Goal: Share content: Share content

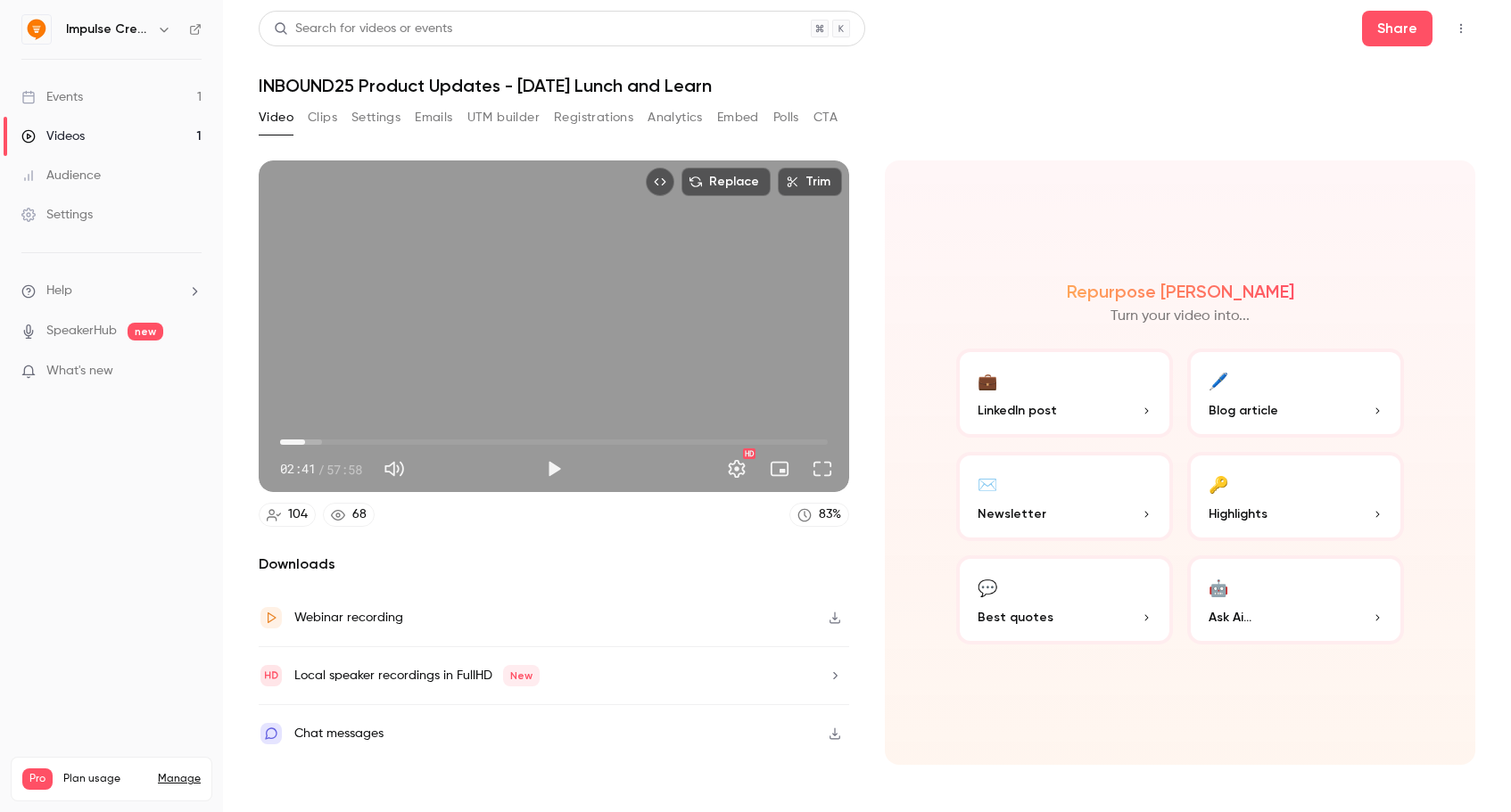
click at [821, 113] on button "CTA" at bounding box center [825, 117] width 24 height 29
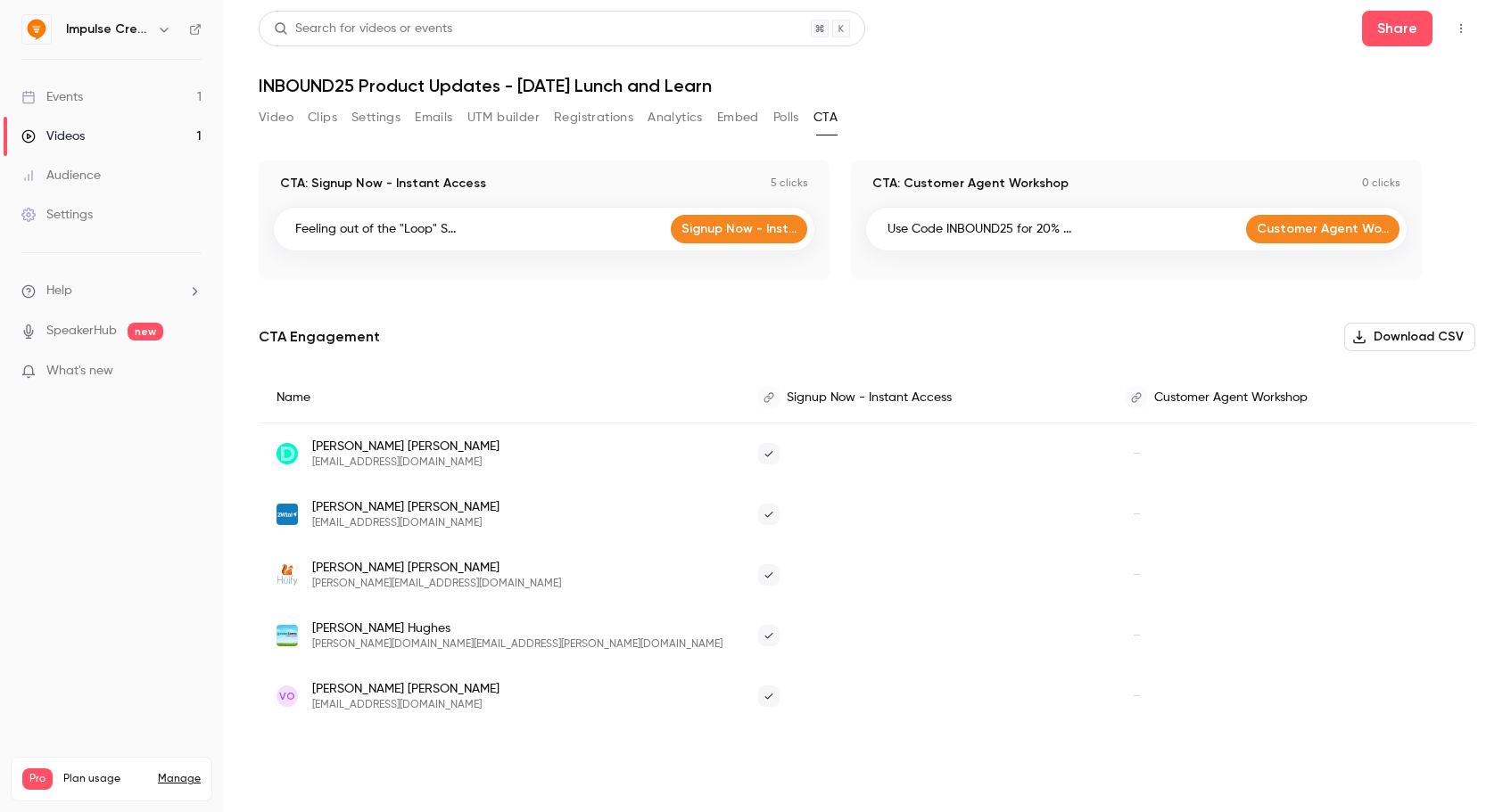
click at [284, 512] on img at bounding box center [288, 514] width 22 height 22
click at [318, 507] on span "[PERSON_NAME]" at bounding box center [406, 508] width 187 height 18
click at [76, 100] on div "Events" at bounding box center [52, 98] width 61 height 18
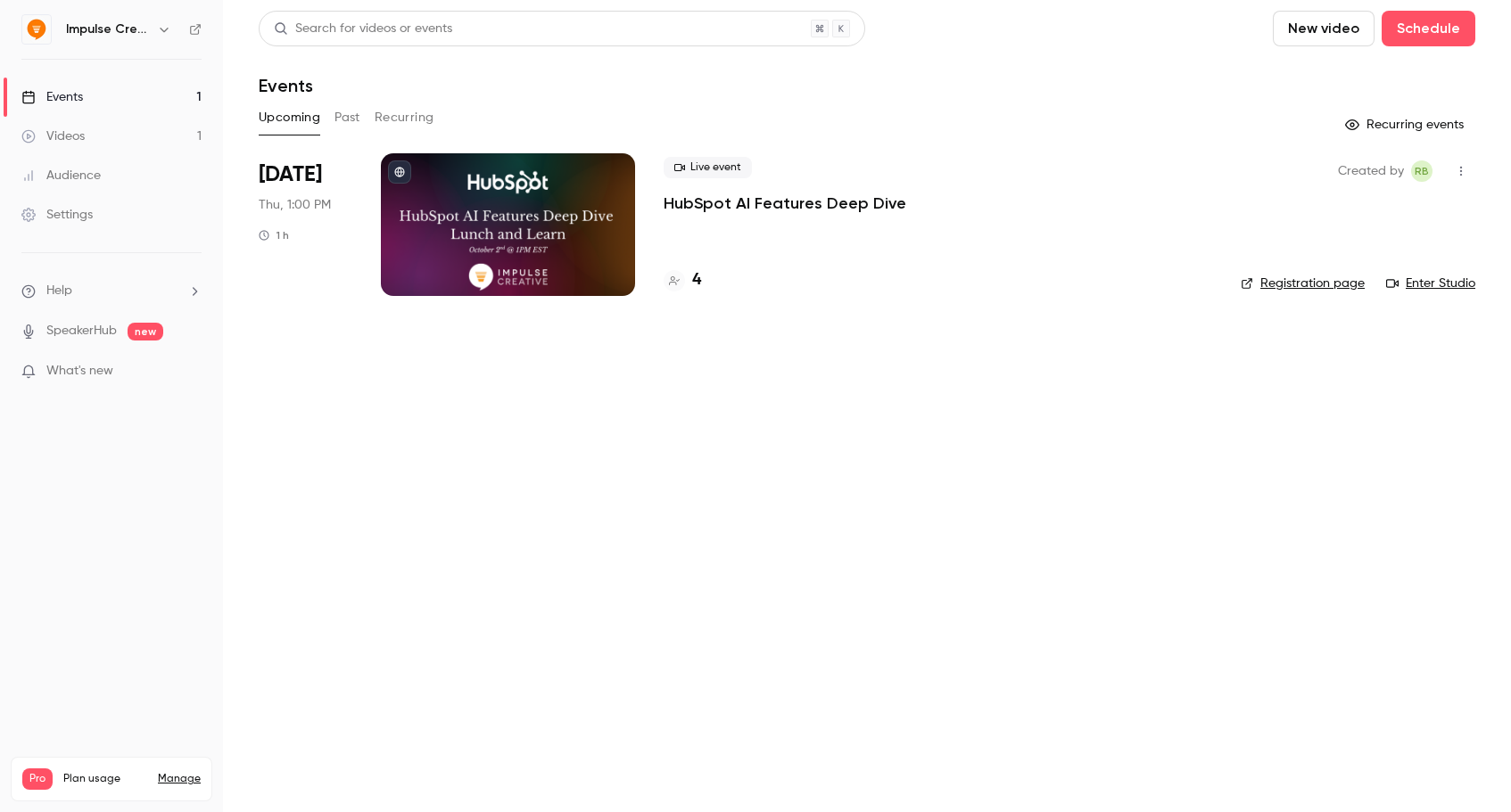
click at [581, 233] on div at bounding box center [508, 225] width 254 height 143
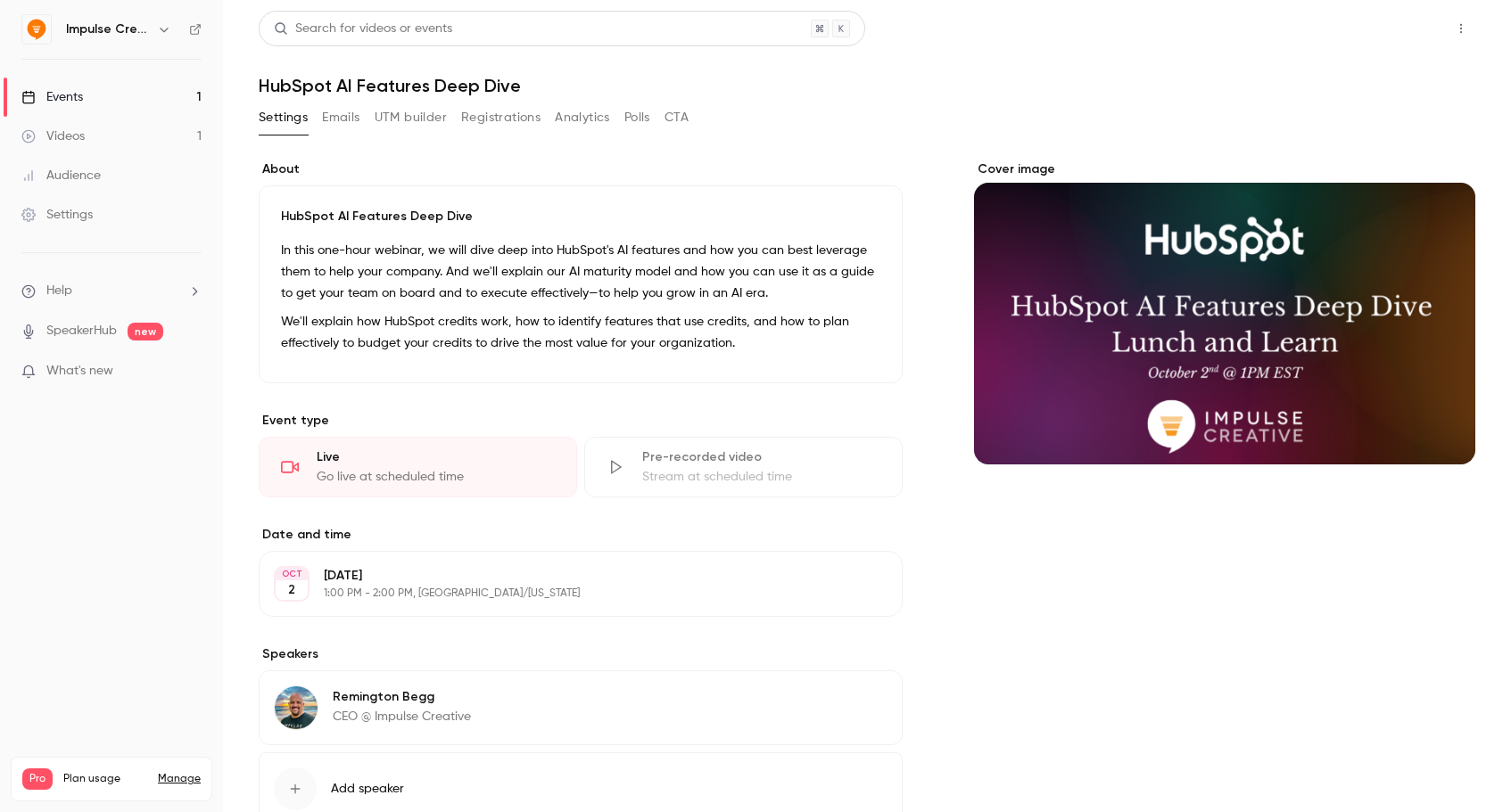
click at [1397, 33] on button "Share" at bounding box center [1397, 29] width 70 height 35
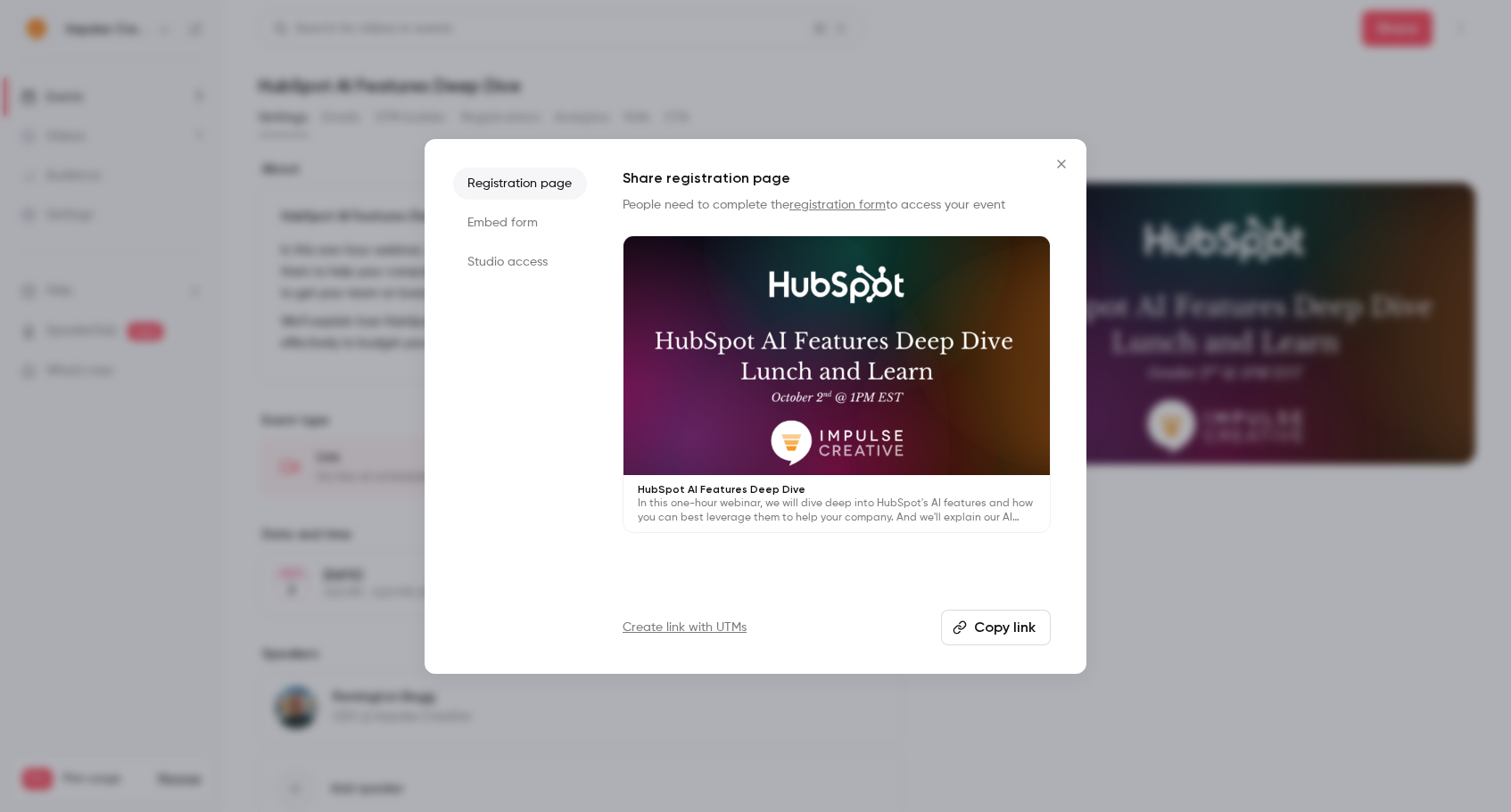
click at [981, 629] on button "Copy link" at bounding box center [996, 628] width 109 height 35
click at [802, 504] on p "In this one-hour webinar, we will dive deep into HubSpot's AI features and how …" at bounding box center [837, 510] width 398 height 29
click at [1065, 158] on icon "Close" at bounding box center [1062, 164] width 22 height 14
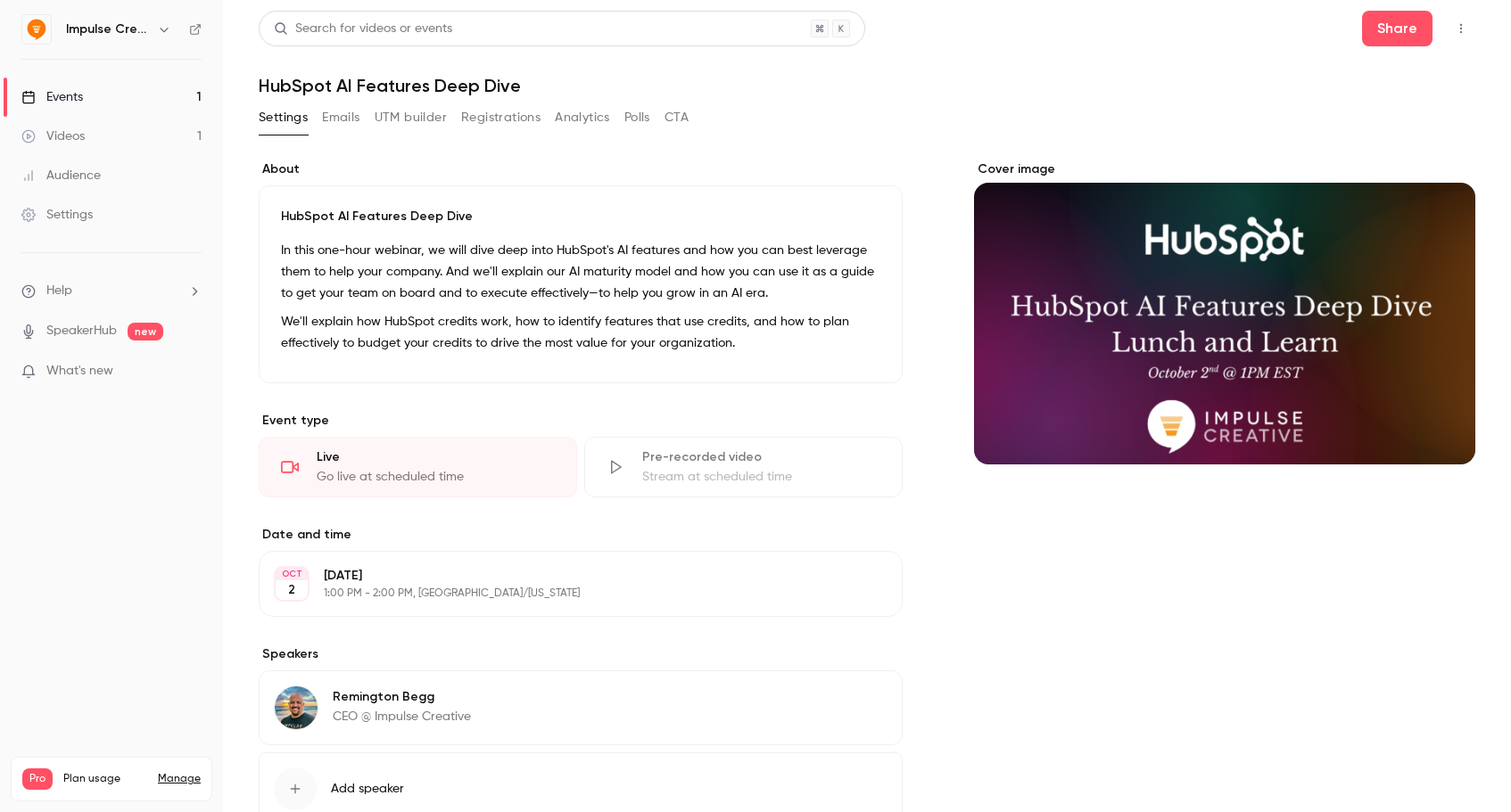
click at [119, 137] on link "Videos 1" at bounding box center [111, 137] width 223 height 39
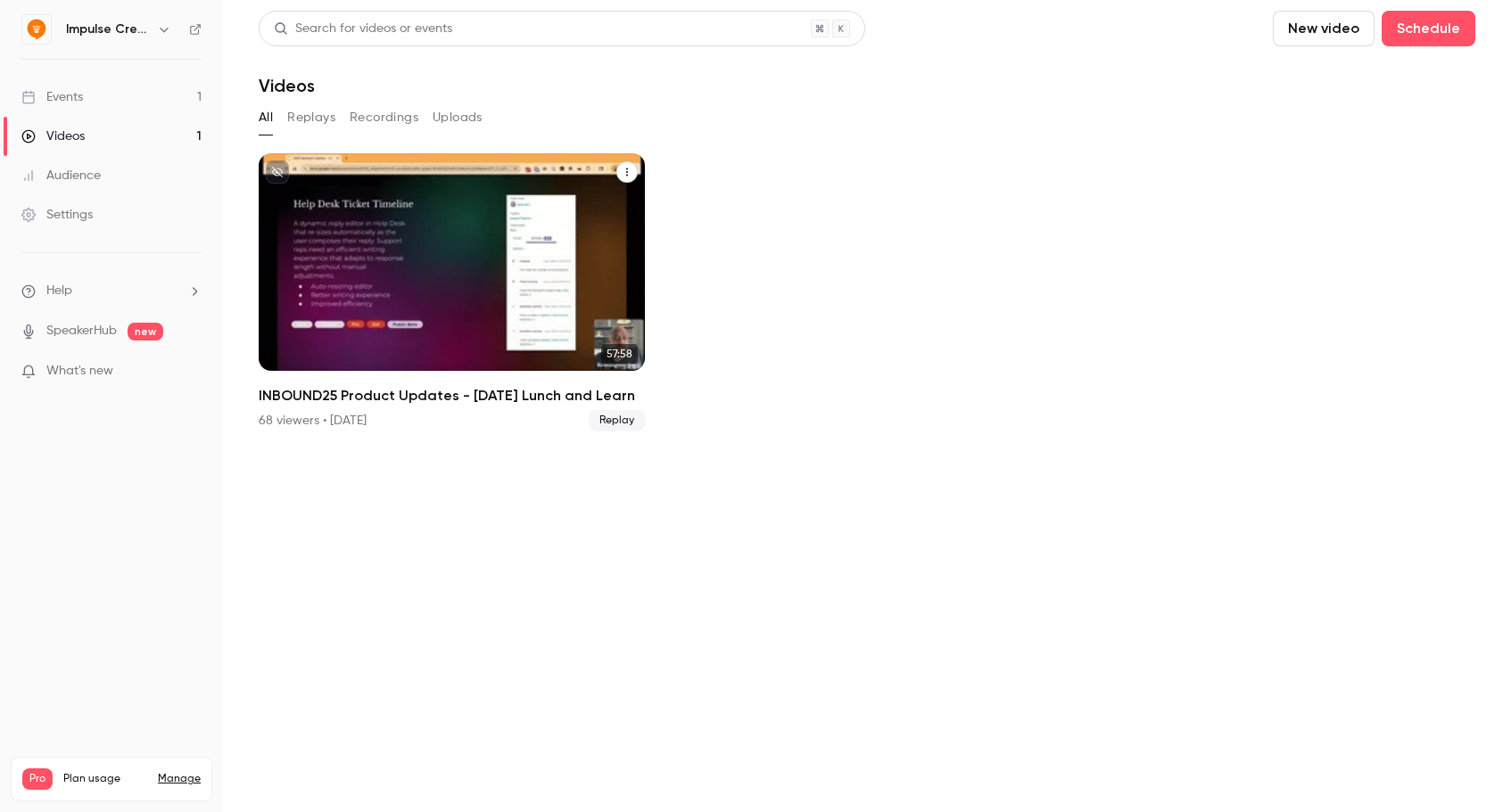
click at [478, 396] on h2 "INBOUND25 Product Updates - [DATE] Lunch and Learn" at bounding box center [451, 396] width 386 height 22
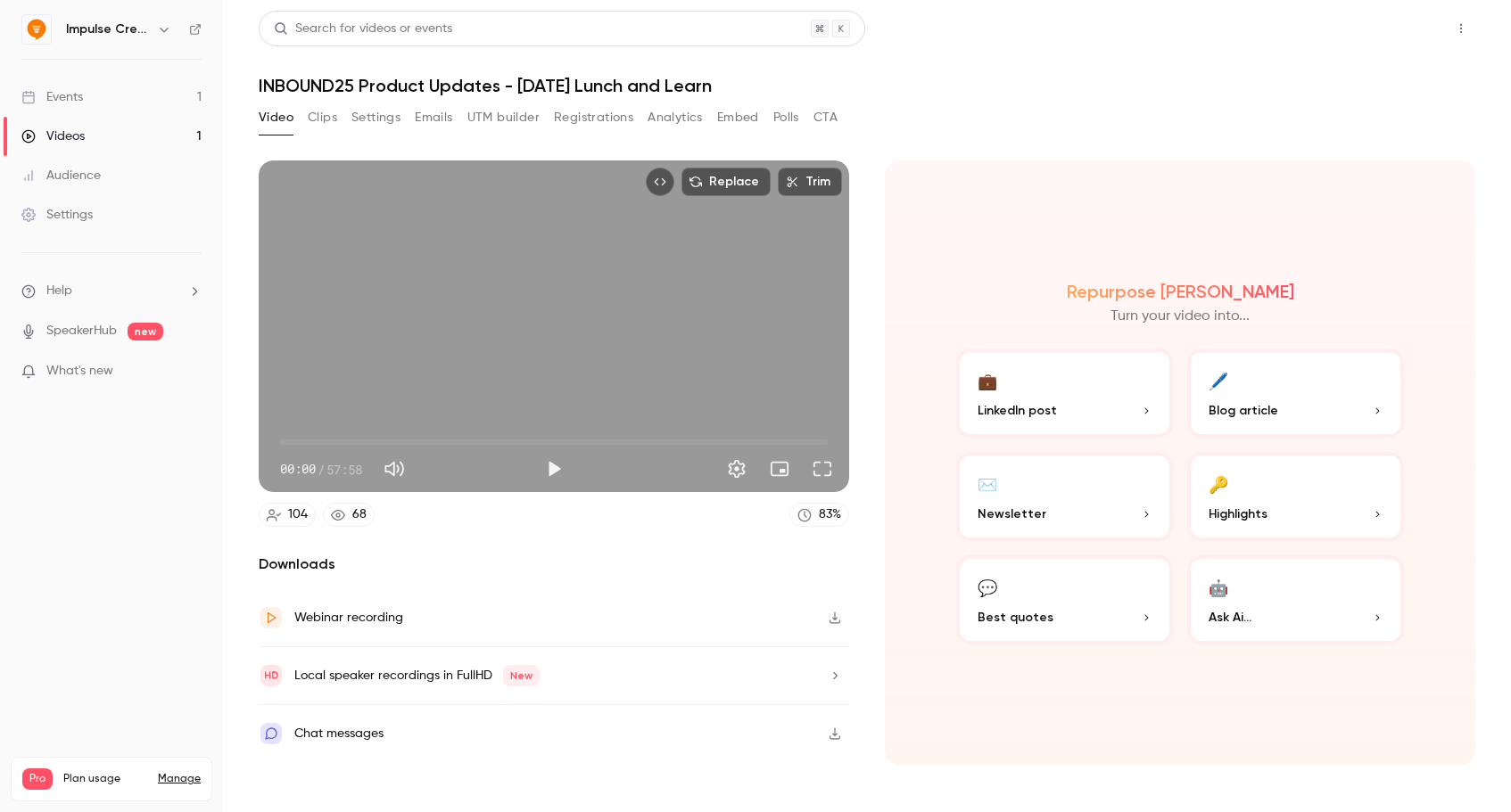
click at [1387, 26] on button "Share" at bounding box center [1397, 29] width 70 height 35
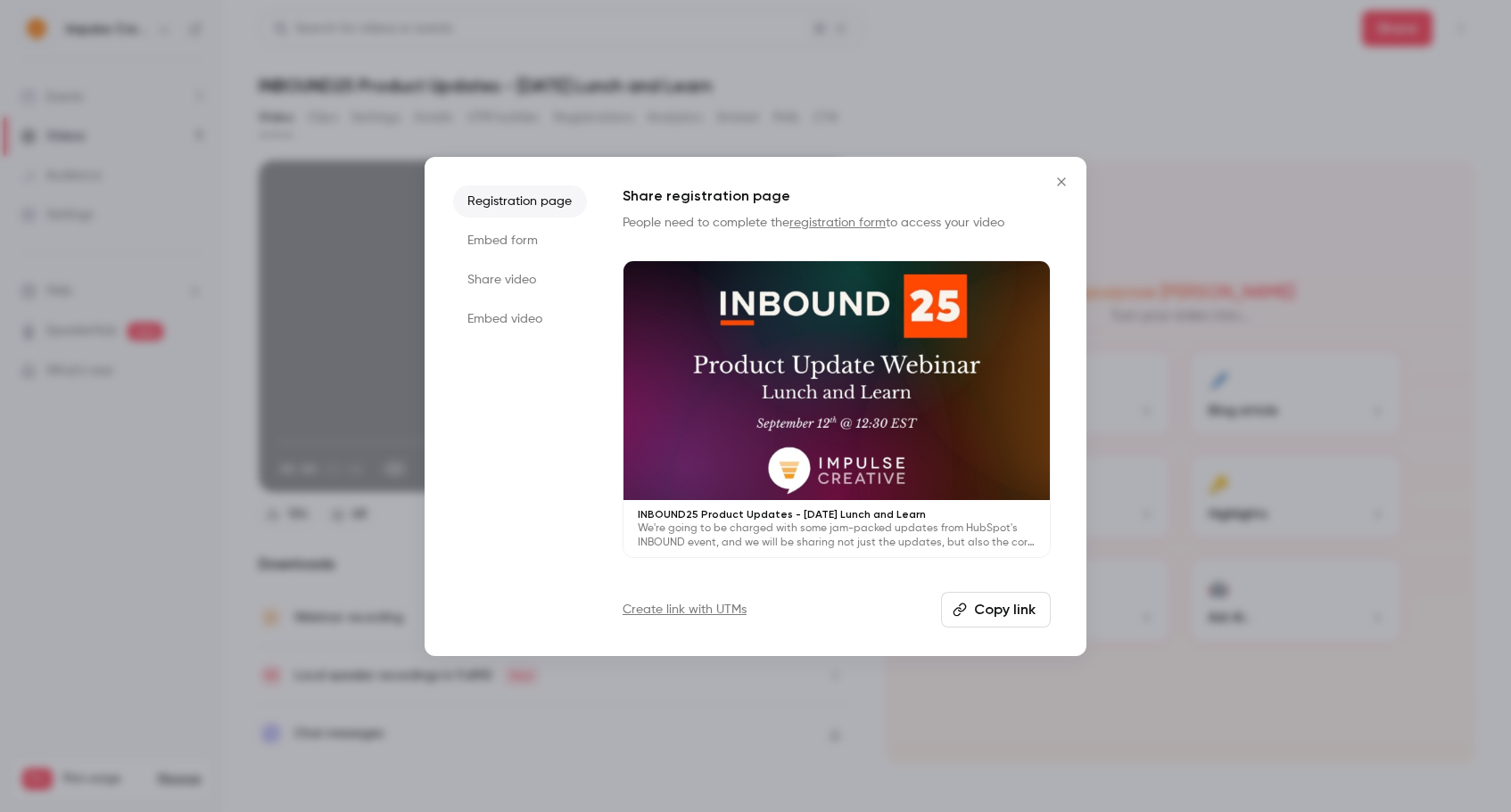
click at [983, 610] on button "Copy link" at bounding box center [996, 610] width 109 height 35
click at [1061, 176] on icon "Close" at bounding box center [1062, 181] width 22 height 14
